Goal: Task Accomplishment & Management: Manage account settings

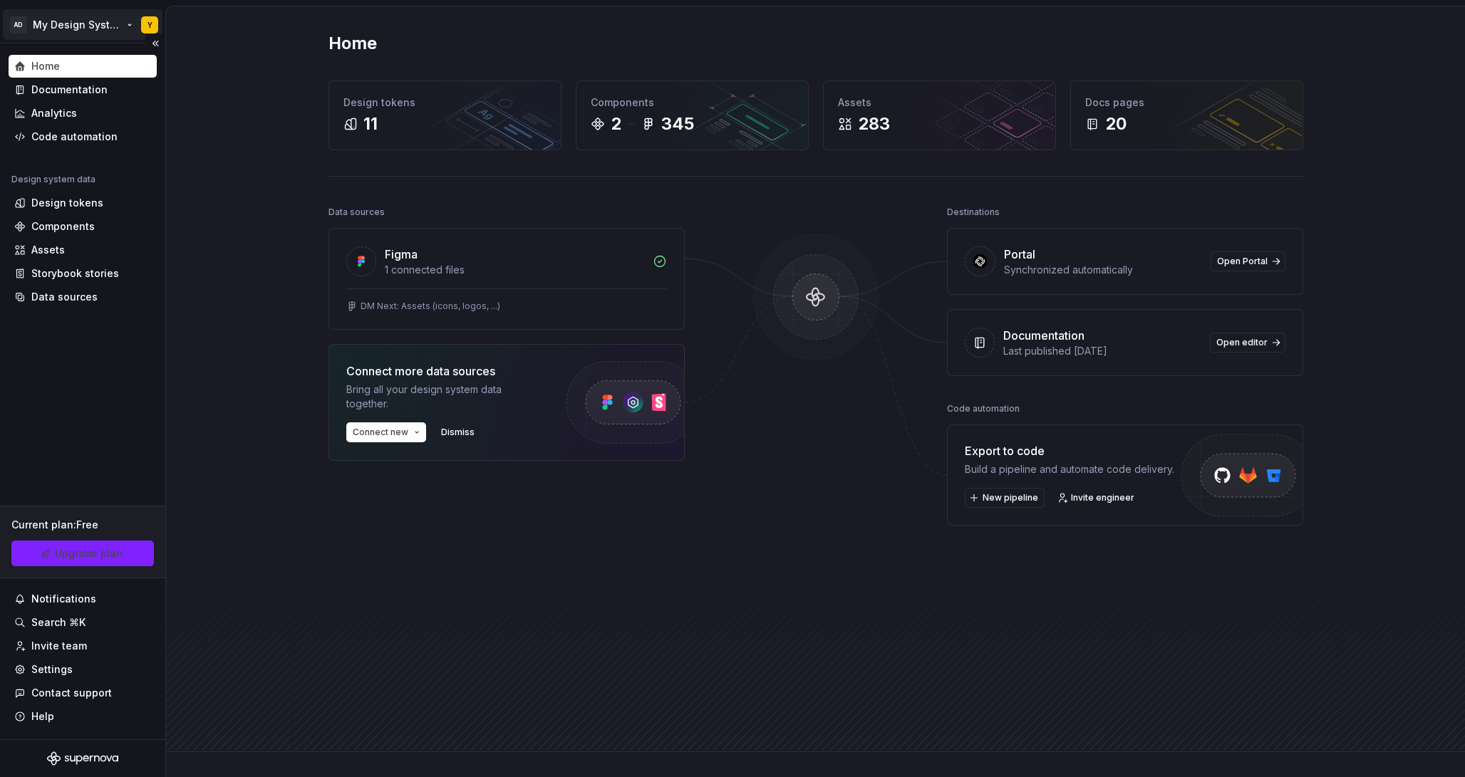
click at [73, 24] on html "AD My Design System Y Home Documentation Analytics Code automation Design syste…" at bounding box center [732, 388] width 1465 height 777
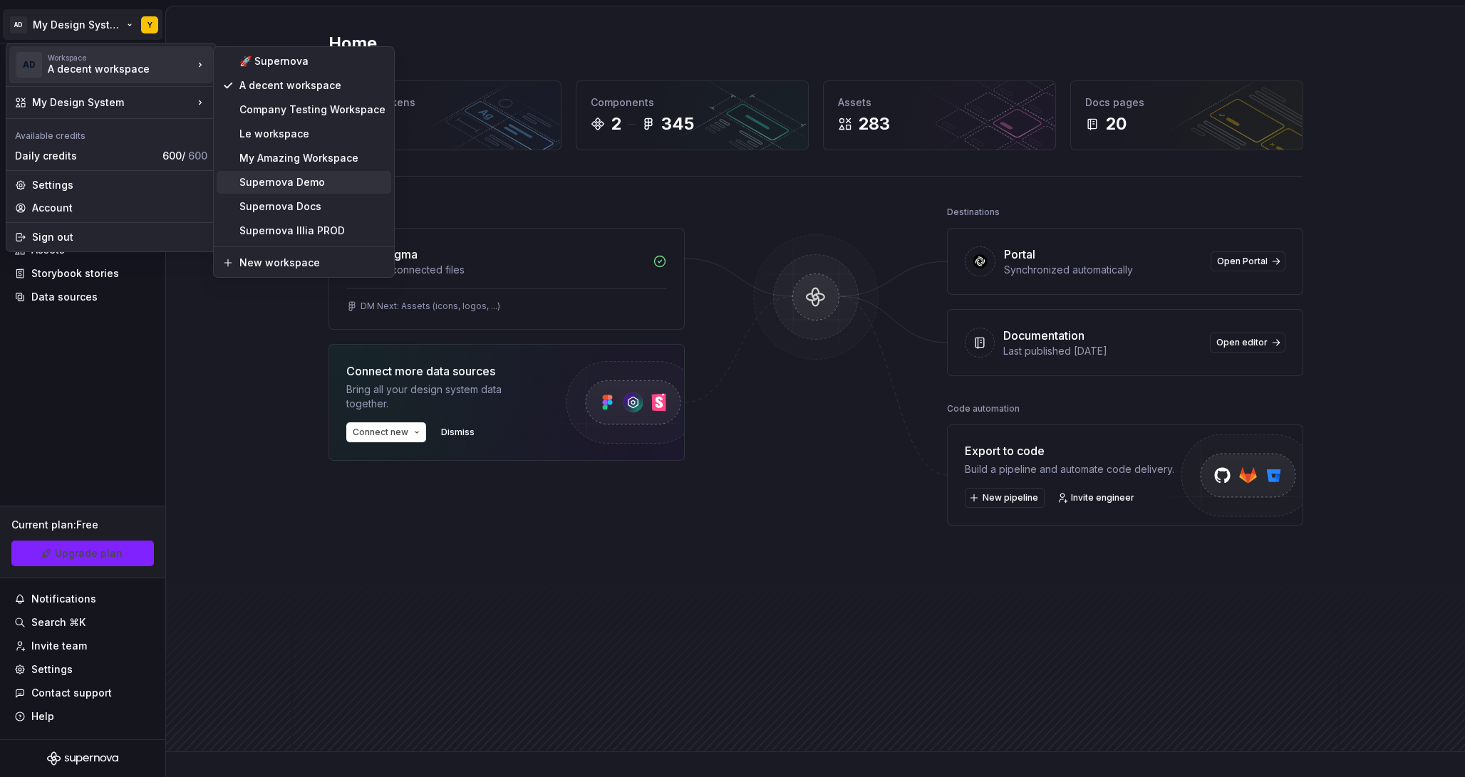
click at [296, 180] on div "Supernova Demo" at bounding box center [312, 182] width 146 height 14
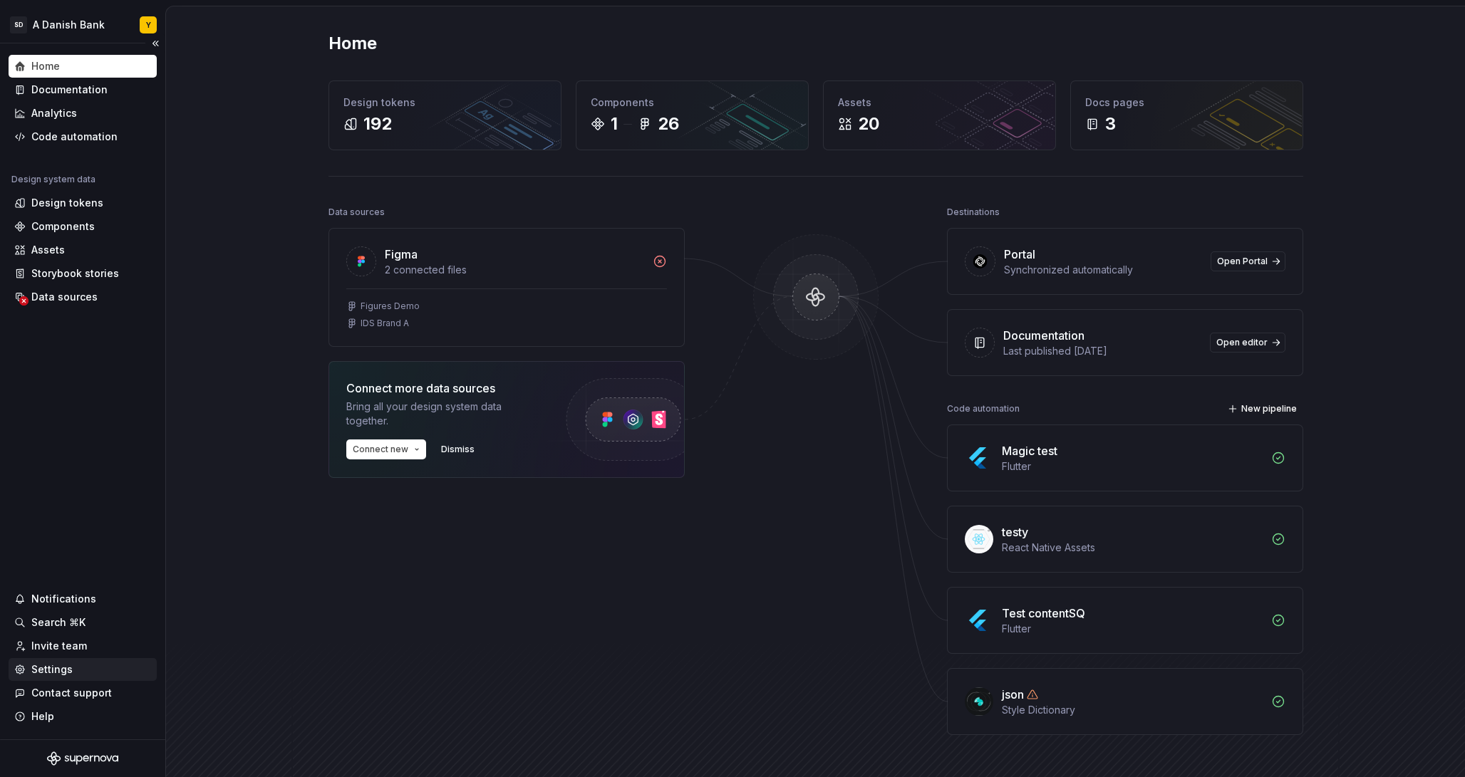
click at [71, 668] on div "Settings" at bounding box center [82, 670] width 137 height 14
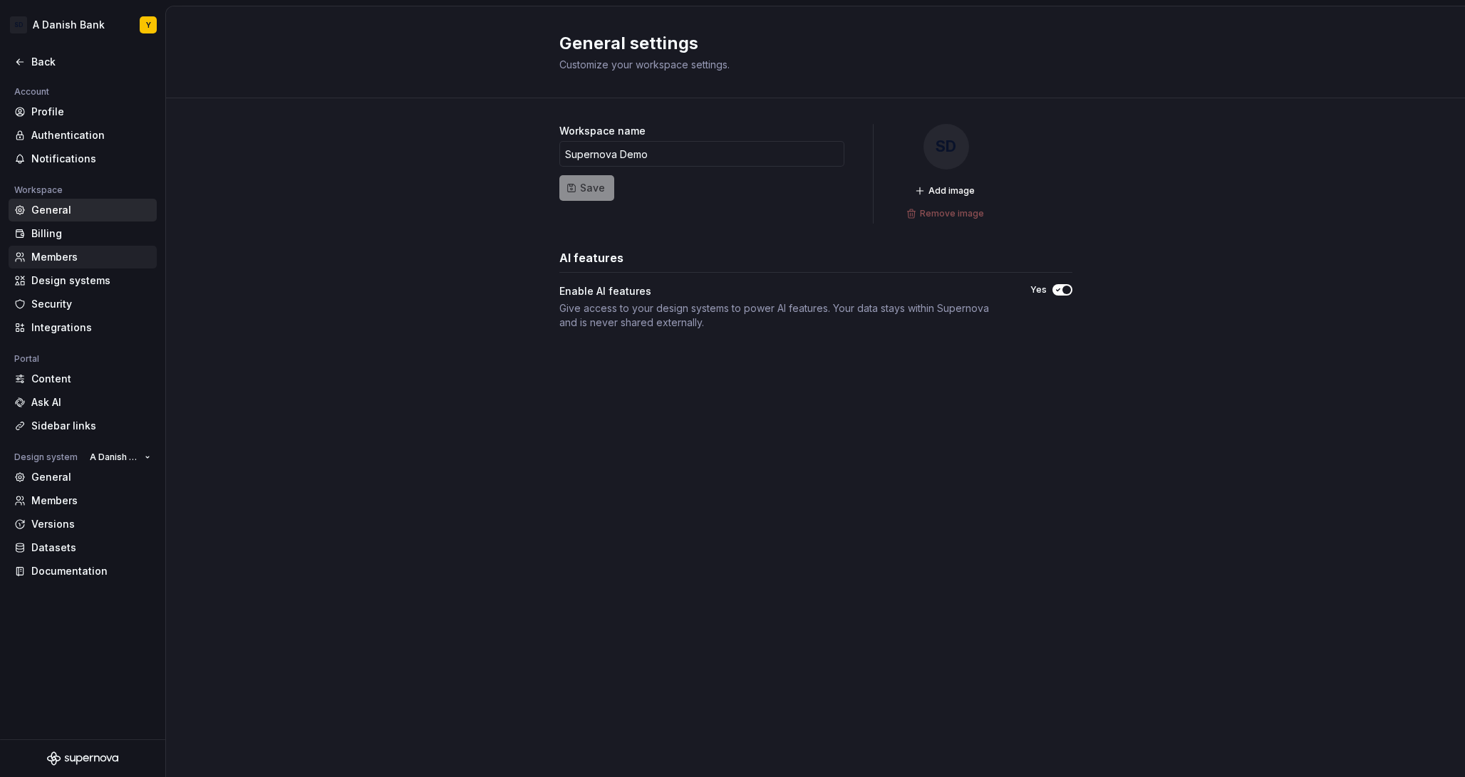
click at [110, 256] on div "Members" at bounding box center [91, 257] width 120 height 14
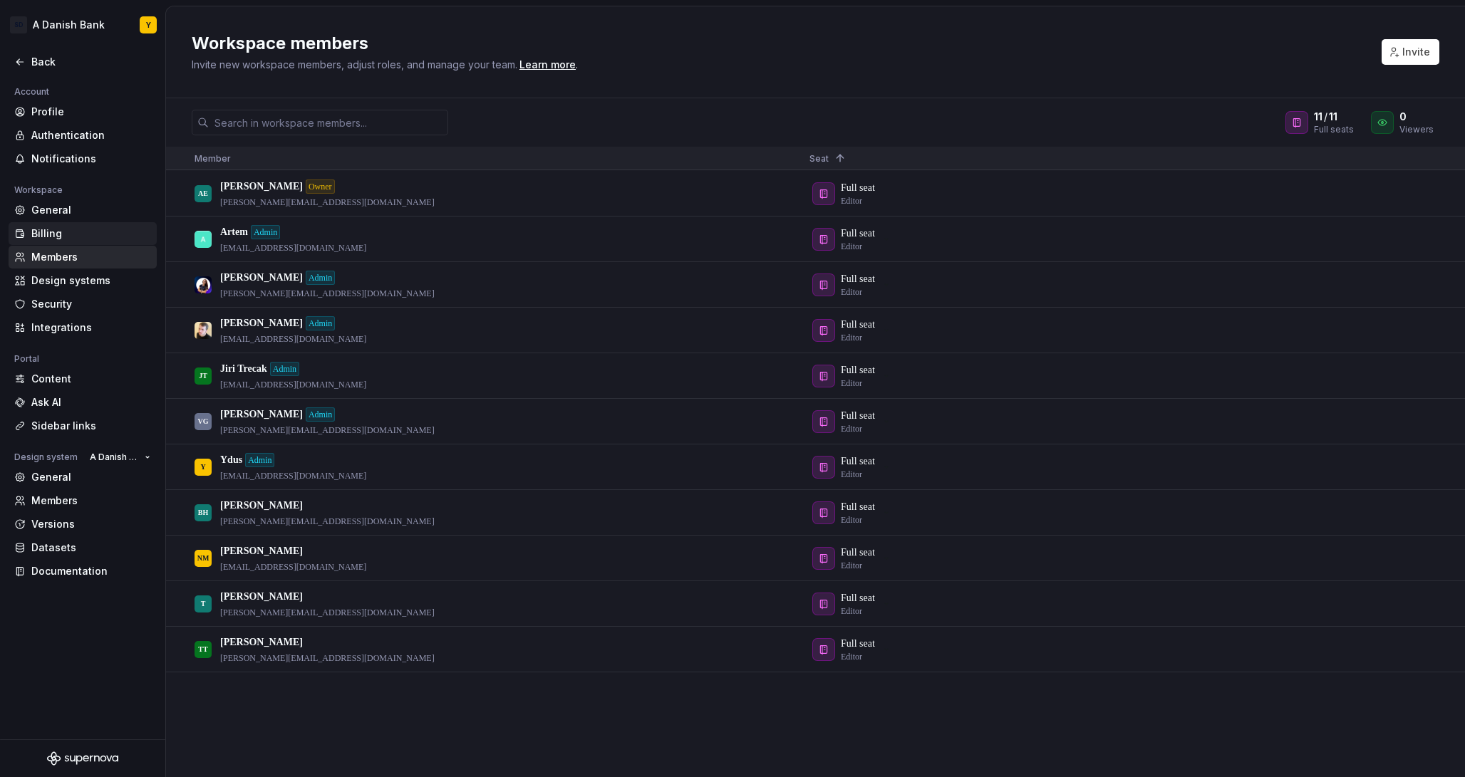
click at [95, 227] on div "Billing" at bounding box center [91, 234] width 120 height 14
